Goal: Transaction & Acquisition: Obtain resource

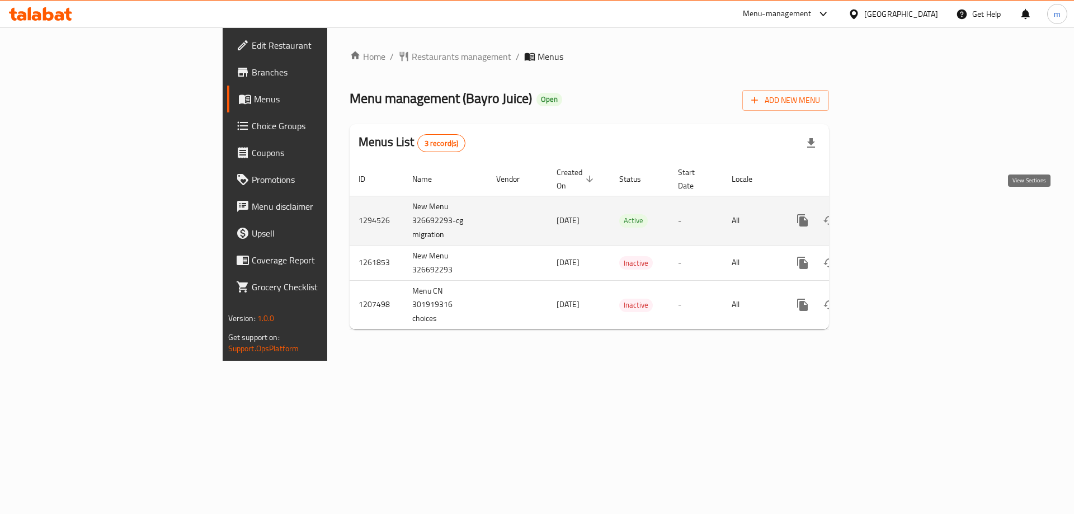
click at [890, 214] on icon "enhanced table" at bounding box center [883, 220] width 13 height 13
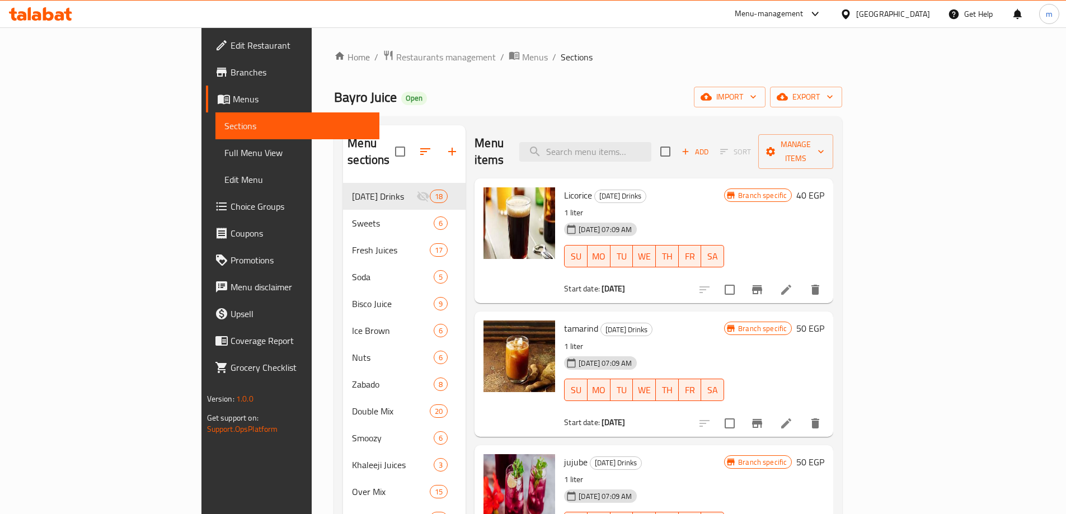
click at [224, 148] on span "Full Menu View" at bounding box center [297, 152] width 146 height 13
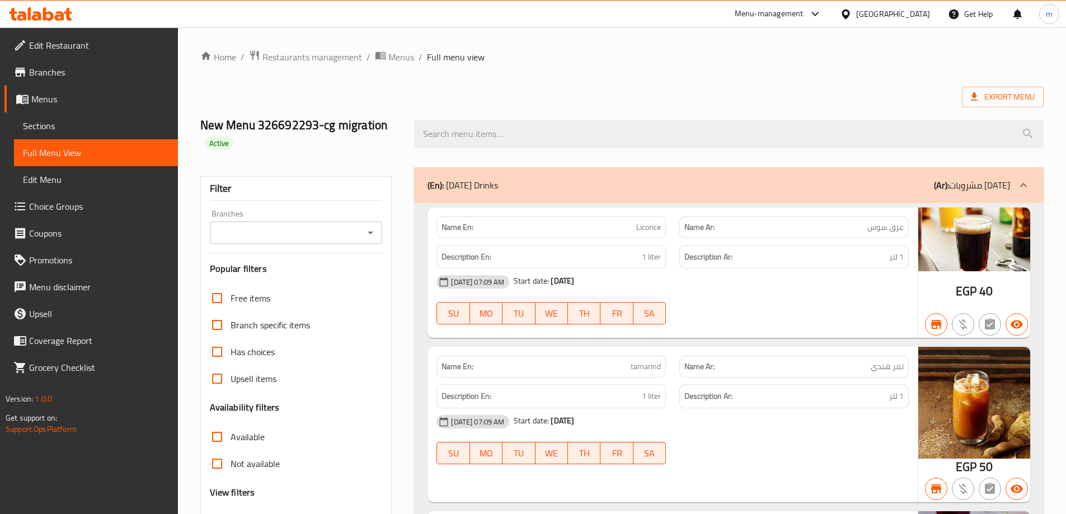
scroll to position [168, 0]
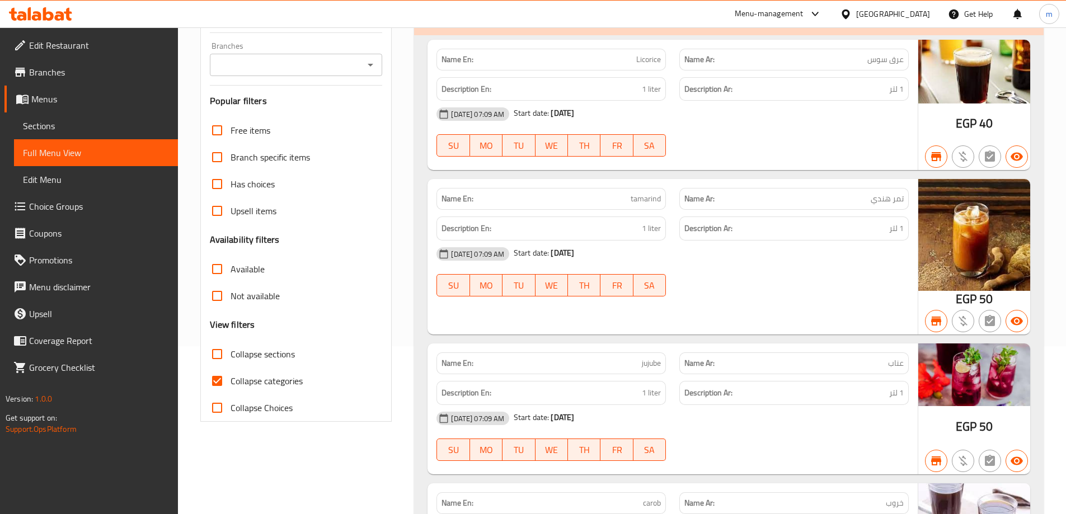
click at [213, 383] on input "Collapse categories" at bounding box center [217, 381] width 27 height 27
checkbox input "false"
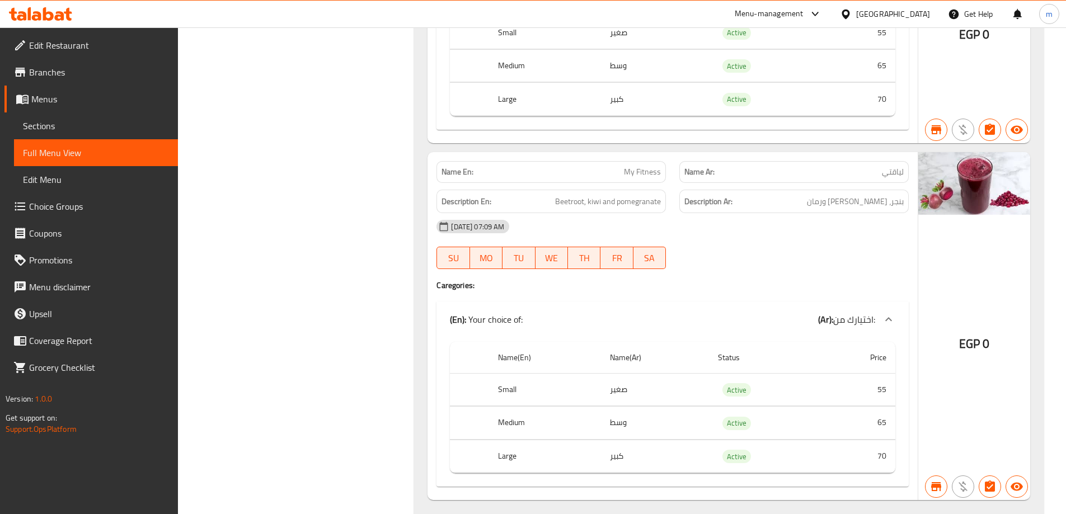
scroll to position [61233, 0]
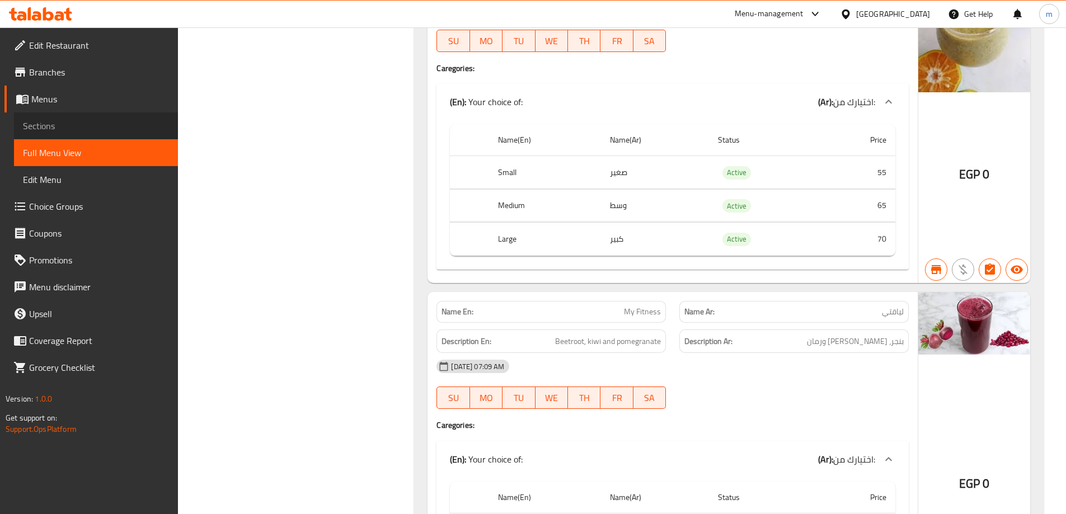
click at [67, 130] on span "Sections" at bounding box center [96, 125] width 146 height 13
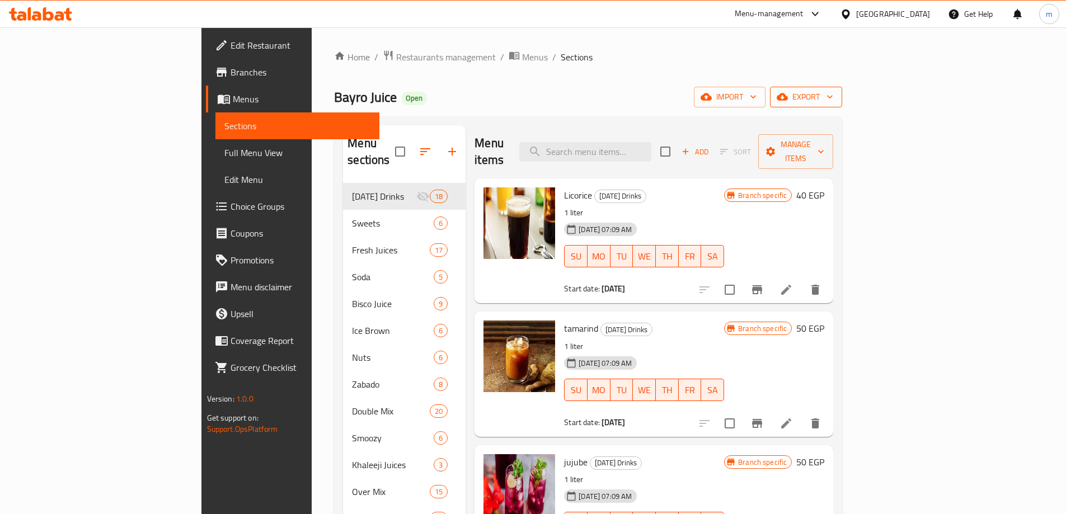
click at [842, 104] on button "export" at bounding box center [806, 97] width 72 height 21
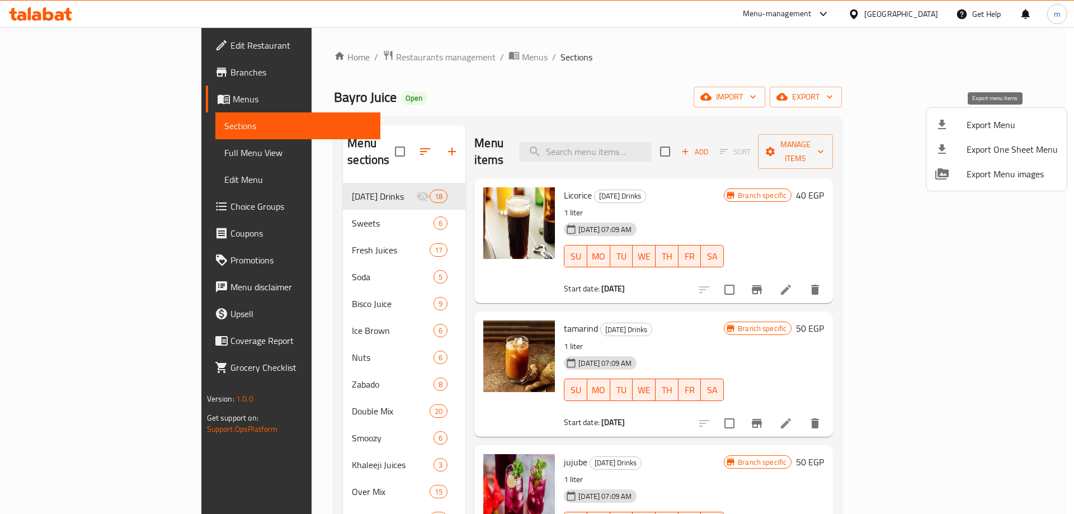
click at [989, 126] on span "Export Menu" at bounding box center [1012, 124] width 91 height 13
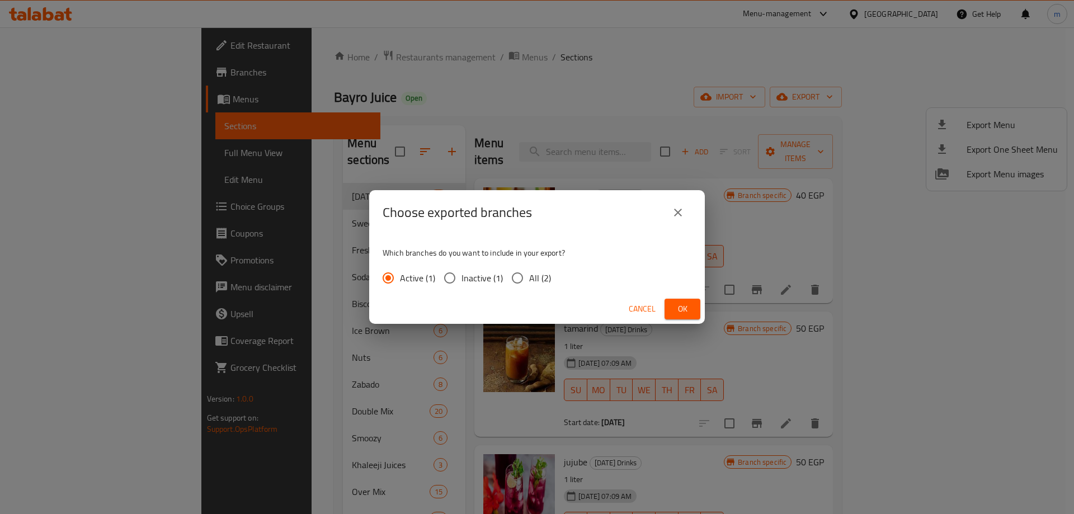
click at [530, 281] on span "All (2)" at bounding box center [540, 277] width 22 height 13
click at [529, 281] on input "All (2)" at bounding box center [517, 277] width 23 height 23
radio input "true"
click at [700, 307] on button "Ok" at bounding box center [683, 309] width 36 height 21
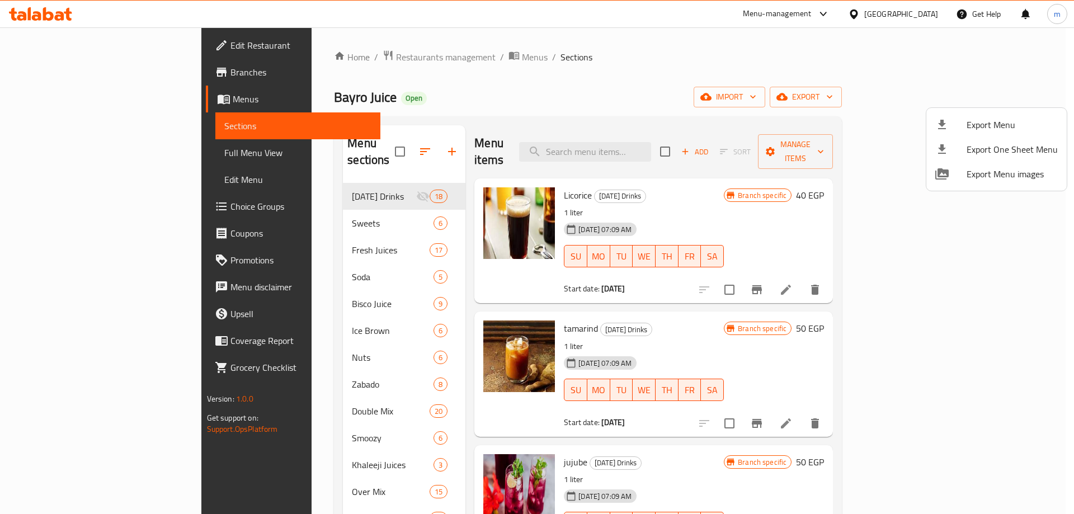
click at [535, 79] on div at bounding box center [537, 257] width 1074 height 514
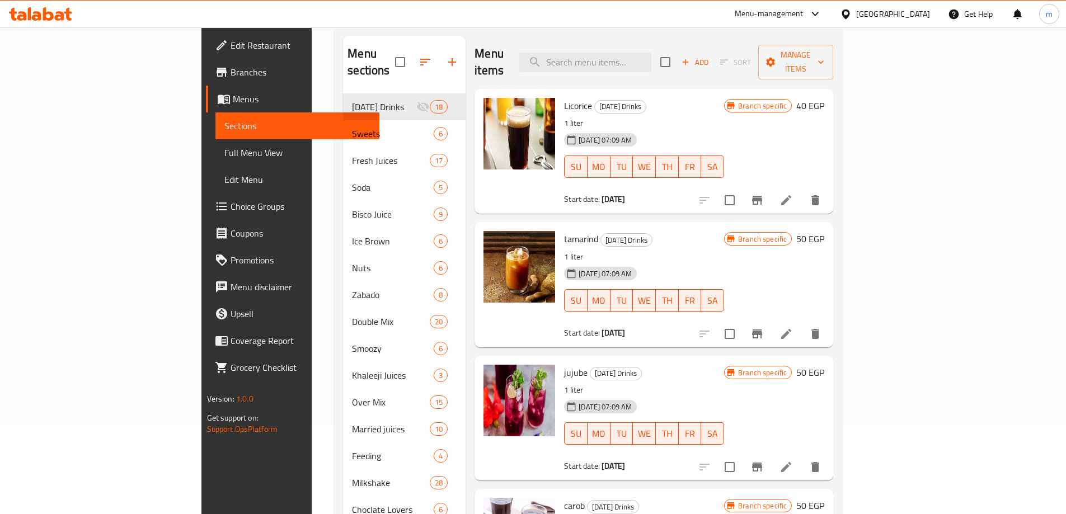
scroll to position [171, 0]
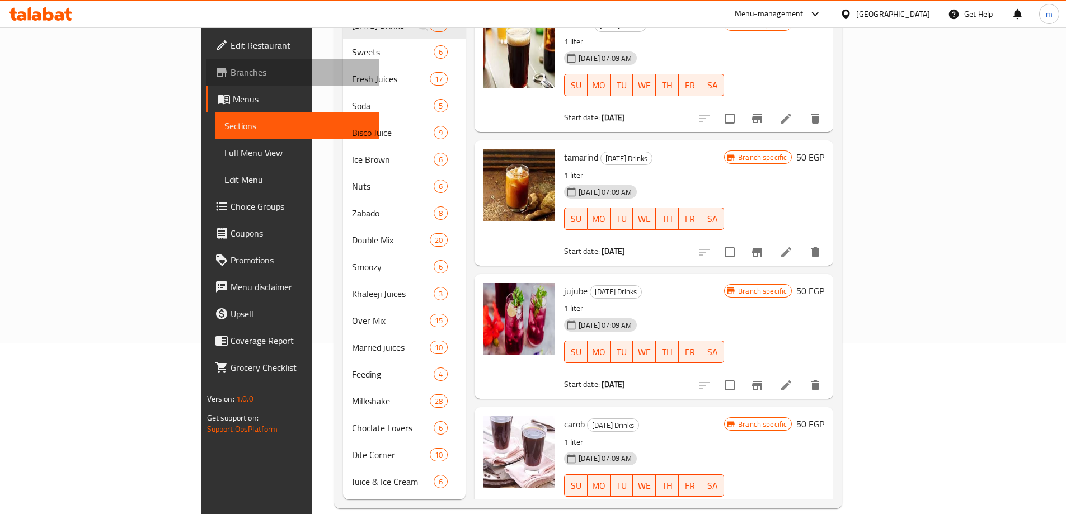
click at [206, 82] on link "Branches" at bounding box center [292, 72] width 173 height 27
